Goal: Transaction & Acquisition: Purchase product/service

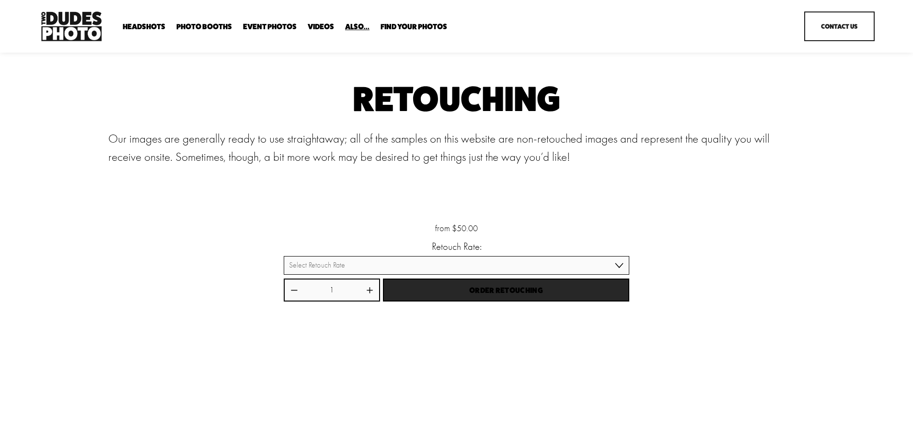
click at [463, 288] on div "Order Retouching" at bounding box center [506, 290] width 226 height 9
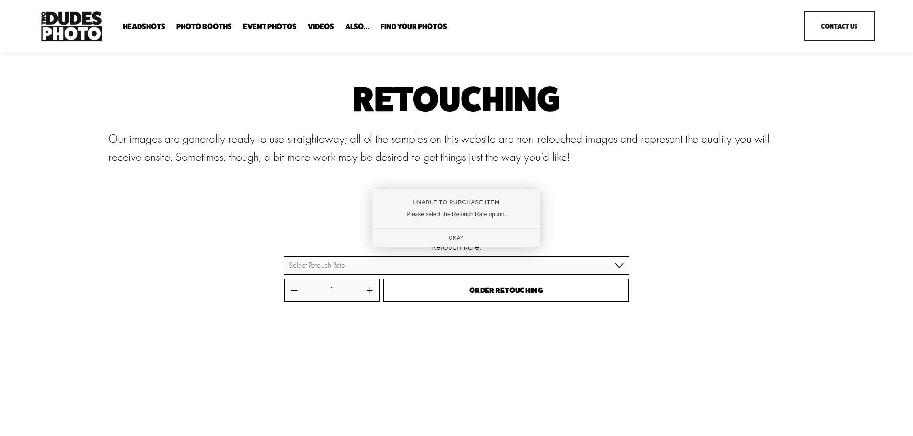
click at [377, 273] on div at bounding box center [456, 218] width 913 height 436
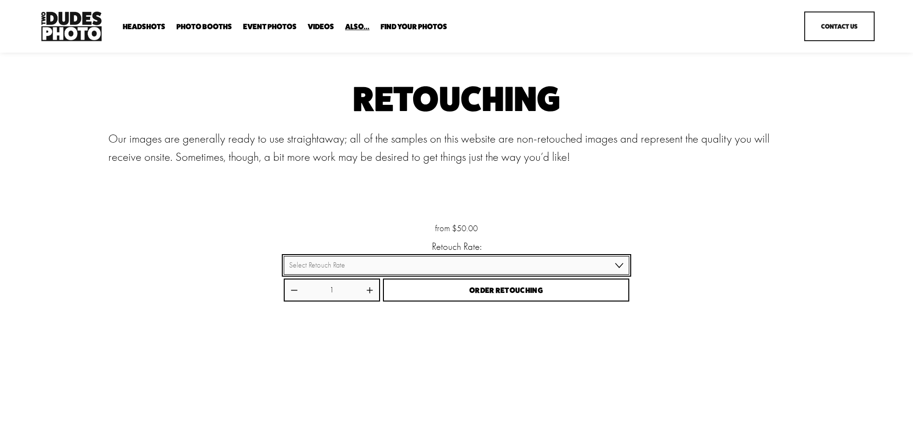
click at [437, 274] on select "Select Retouch Rate Individual Rate ($50/image) 4 Images ($150) 8 Images ($200)" at bounding box center [456, 265] width 345 height 19
select select "8 Images ($200)"
click at [284, 257] on select "Select Retouch Rate Individual Rate ($50/image) 4 Images ($150) 8 Images ($200)" at bounding box center [456, 265] width 345 height 19
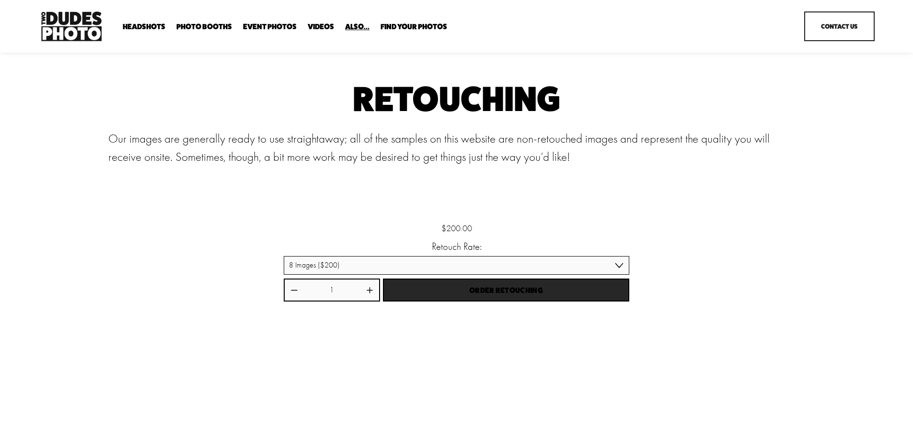
click at [491, 295] on span "Order Retouching" at bounding box center [506, 290] width 74 height 9
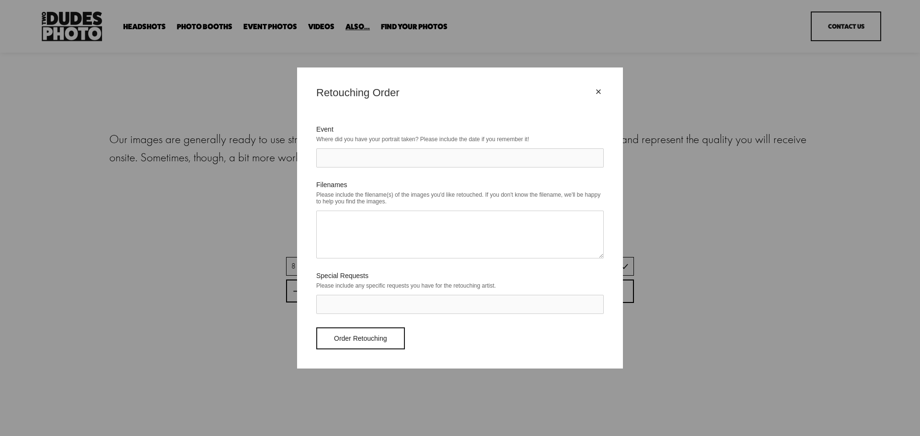
click at [391, 238] on textarea "Filenames" at bounding box center [459, 235] width 287 height 48
